Goal: Task Accomplishment & Management: Use online tool/utility

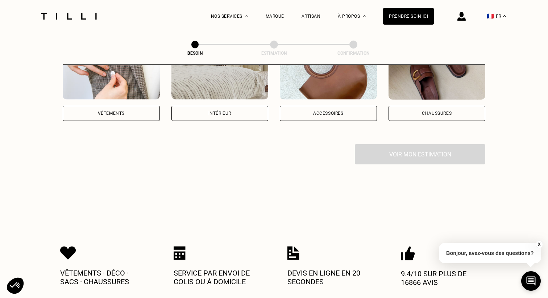
scroll to position [88, 0]
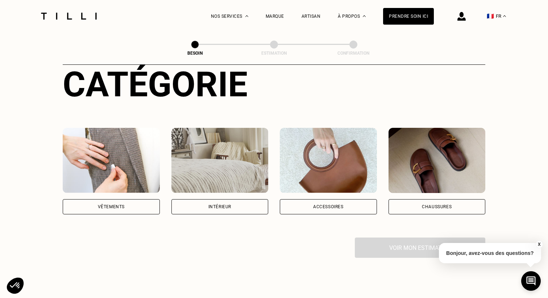
click at [151, 199] on div "Vêtements" at bounding box center [111, 206] width 97 height 15
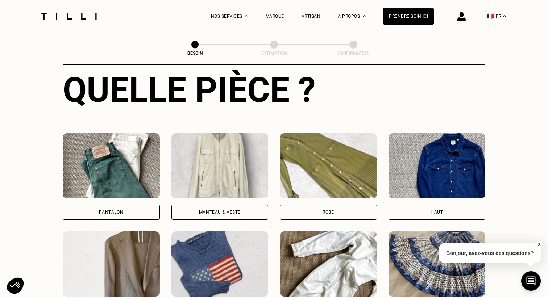
scroll to position [328, 0]
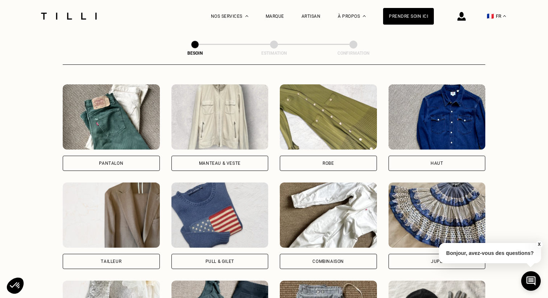
click at [130, 156] on div "Pantalon" at bounding box center [111, 163] width 97 height 15
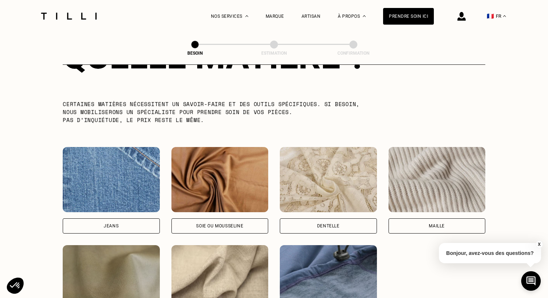
scroll to position [708, 0]
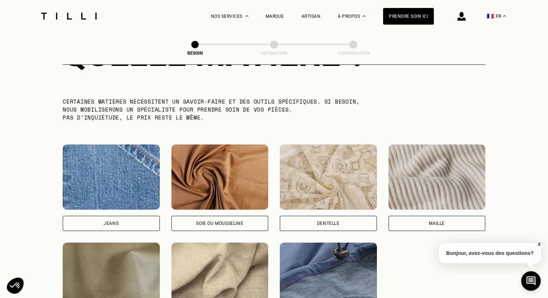
click at [121, 216] on div "Jeans" at bounding box center [111, 223] width 97 height 15
select select "FR"
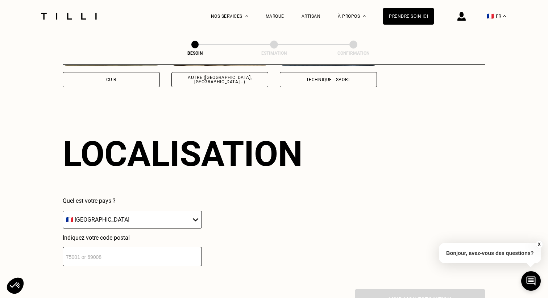
scroll to position [971, 0]
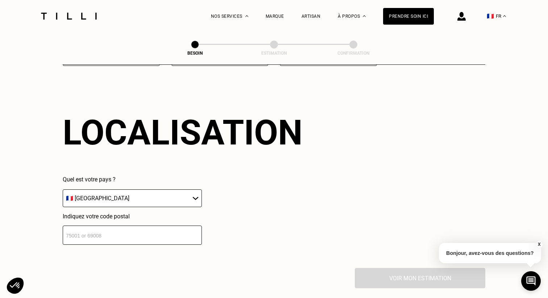
click at [129, 189] on select "🇩🇪 [GEOGRAPHIC_DATA] 🇦🇹 [GEOGRAPHIC_DATA] 🇧🇪 [GEOGRAPHIC_DATA] 🇧🇬 Bulgarie 🇨🇾 C…" at bounding box center [132, 198] width 139 height 18
click at [131, 226] on input "number" at bounding box center [132, 235] width 139 height 19
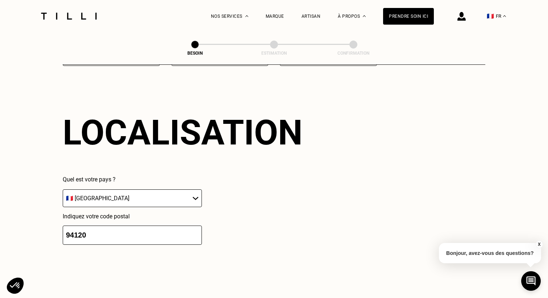
type input "94120"
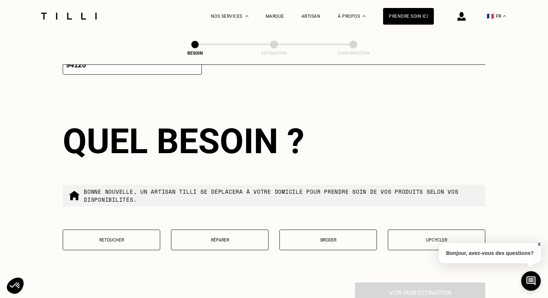
scroll to position [1150, 0]
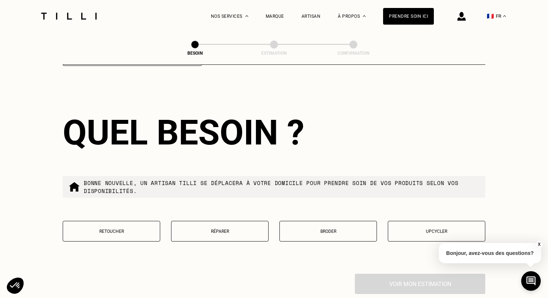
click at [206, 229] on p "Réparer" at bounding box center [219, 231] width 89 height 5
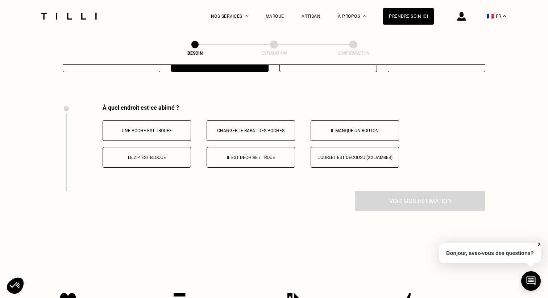
scroll to position [1336, 0]
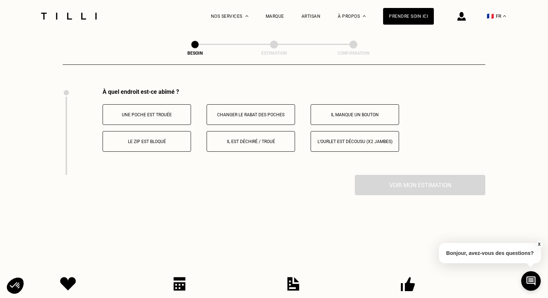
click at [161, 112] on p "Une poche est trouée" at bounding box center [146, 114] width 80 height 5
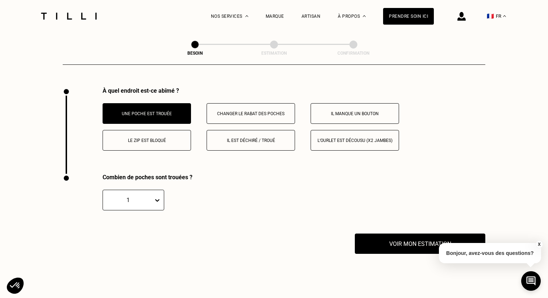
scroll to position [1330, 0]
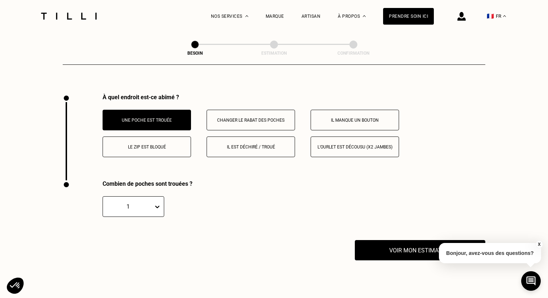
click at [187, 142] on button "Le zip est bloqué" at bounding box center [147, 147] width 88 height 21
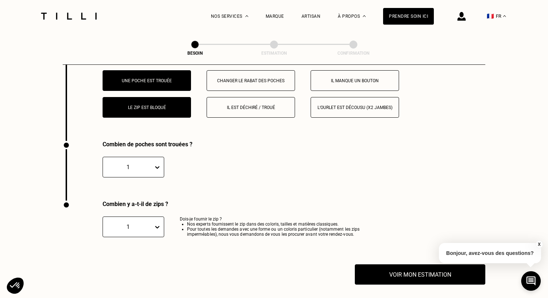
click at [171, 105] on p "Le zip est bloqué" at bounding box center [146, 107] width 80 height 5
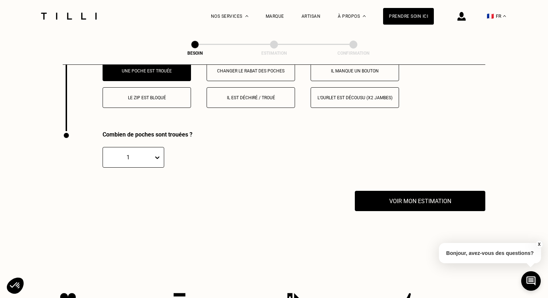
scroll to position [1363, 0]
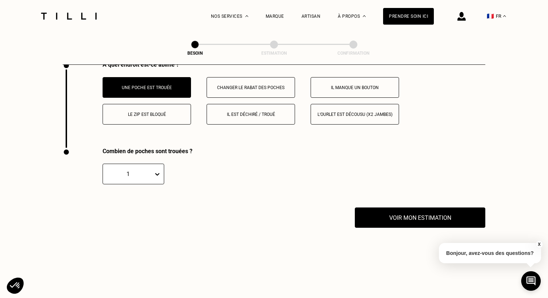
click at [261, 117] on div "À quel endroit est-ce abîmé ? Une poche est trouée Changer le rabat des poches …" at bounding box center [274, 104] width 422 height 87
click at [261, 104] on button "Il est déchiré / troué" at bounding box center [250, 114] width 88 height 21
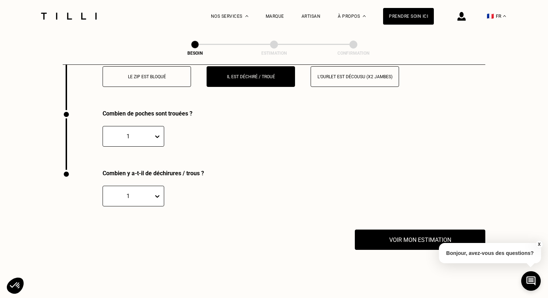
scroll to position [1422, 0]
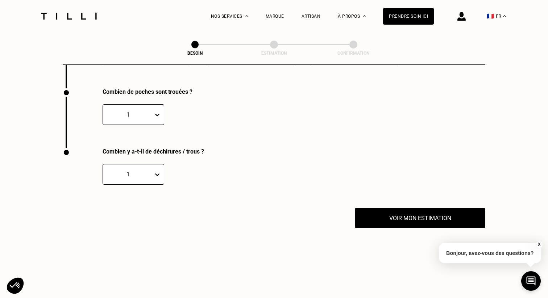
click at [154, 171] on icon at bounding box center [157, 174] width 7 height 7
click at [142, 202] on div "2" at bounding box center [134, 208] width 62 height 13
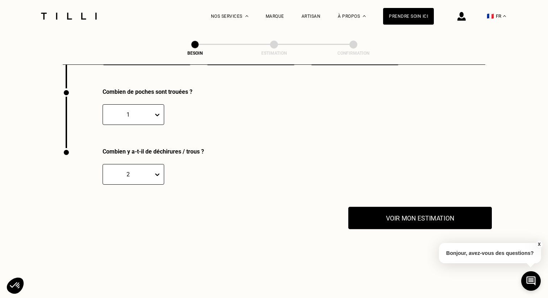
click at [400, 208] on button "Voir mon estimation" at bounding box center [419, 218] width 143 height 22
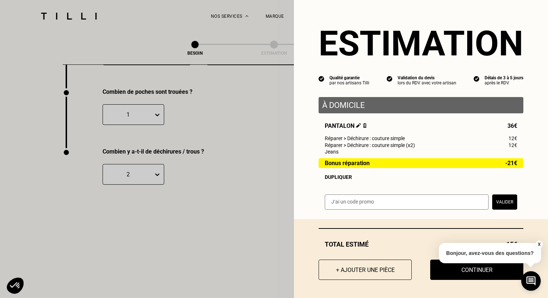
scroll to position [0, 0]
click at [538, 245] on button "X" at bounding box center [538, 245] width 7 height 8
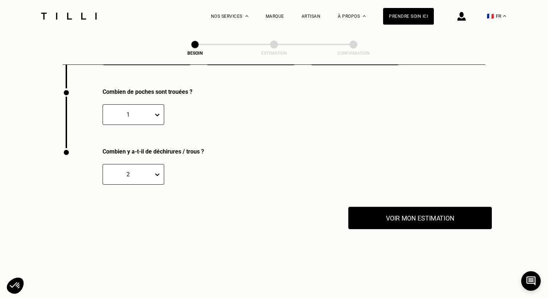
click at [412, 209] on button "Voir mon estimation" at bounding box center [419, 218] width 143 height 22
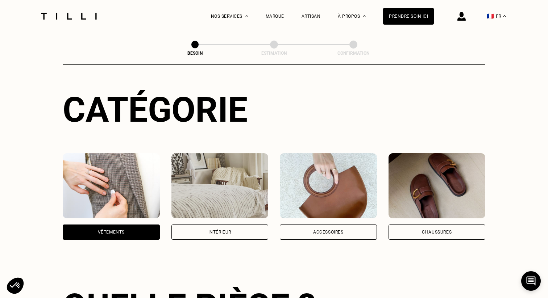
scroll to position [0, 0]
